Goal: Information Seeking & Learning: Learn about a topic

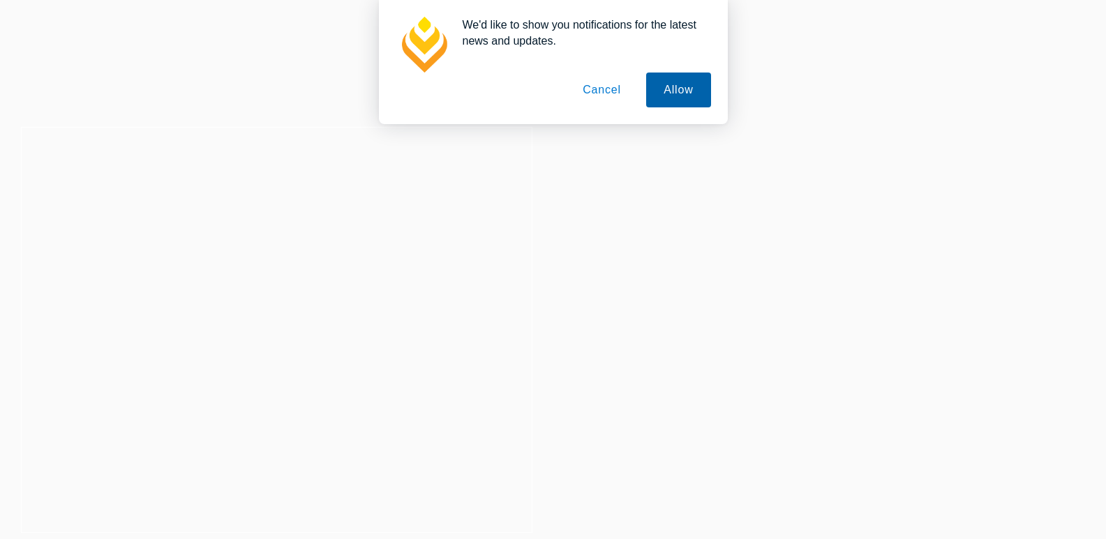
click at [659, 96] on button "Allow" at bounding box center [678, 90] width 64 height 35
